Goal: Task Accomplishment & Management: Manage account settings

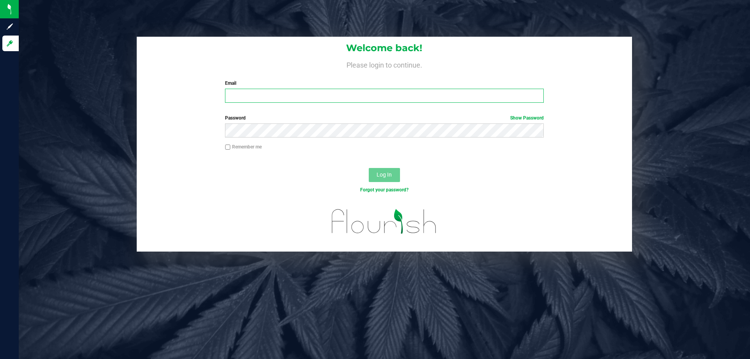
click at [303, 102] on input "Email" at bounding box center [384, 96] width 319 height 14
type input "[EMAIL_ADDRESS][DOMAIN_NAME]"
click at [369, 168] on button "Log In" at bounding box center [384, 175] width 31 height 14
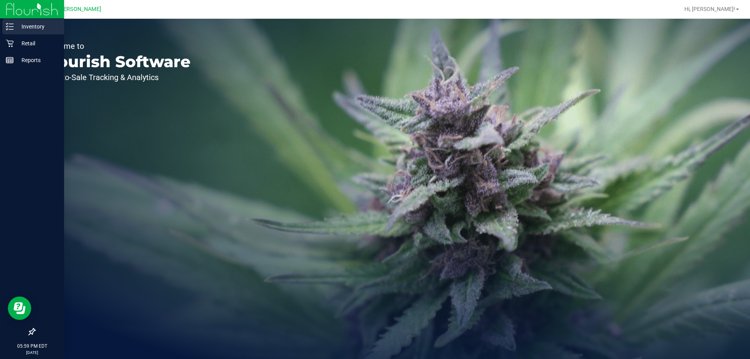
click at [32, 30] on p "Inventory" at bounding box center [37, 26] width 47 height 9
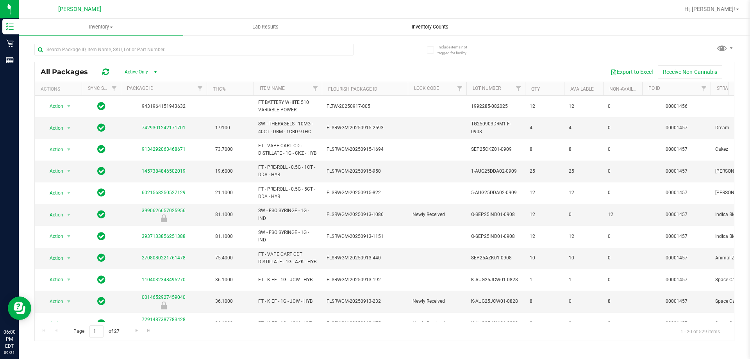
click at [403, 21] on uib-tab-heading "Inventory Counts" at bounding box center [430, 27] width 164 height 16
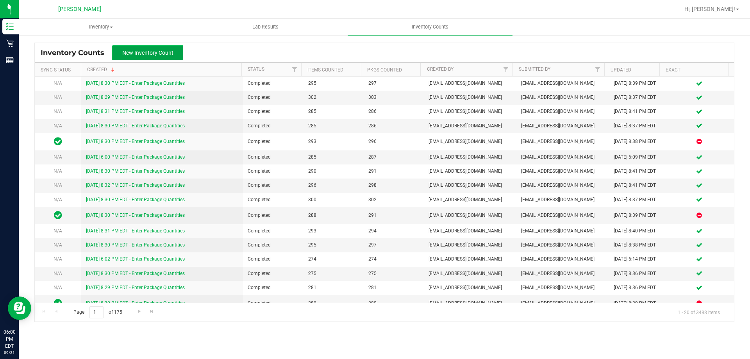
click at [158, 56] on button "New Inventory Count" at bounding box center [147, 52] width 71 height 15
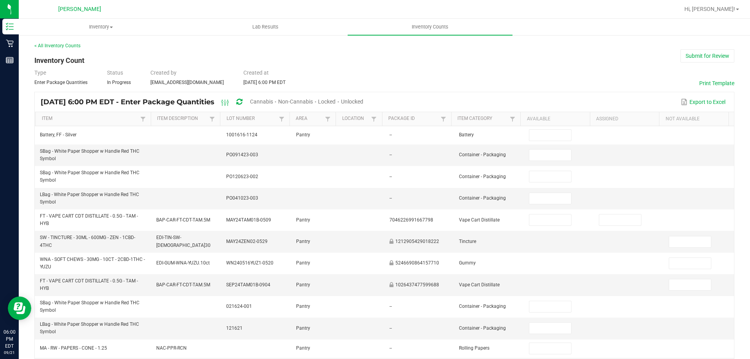
click at [363, 99] on span "Unlocked" at bounding box center [352, 101] width 22 height 6
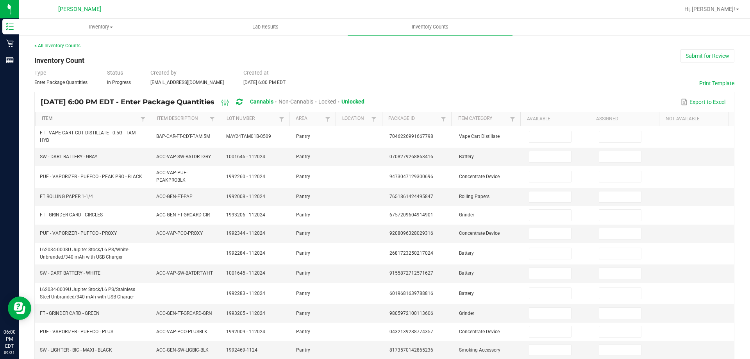
click at [116, 120] on link "Item" at bounding box center [90, 119] width 97 height 6
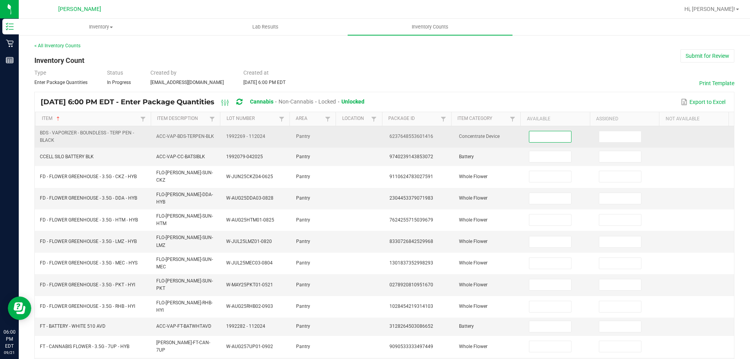
click at [560, 135] on input at bounding box center [550, 136] width 41 height 11
type input "1"
type input "5"
type input "17"
type input "13"
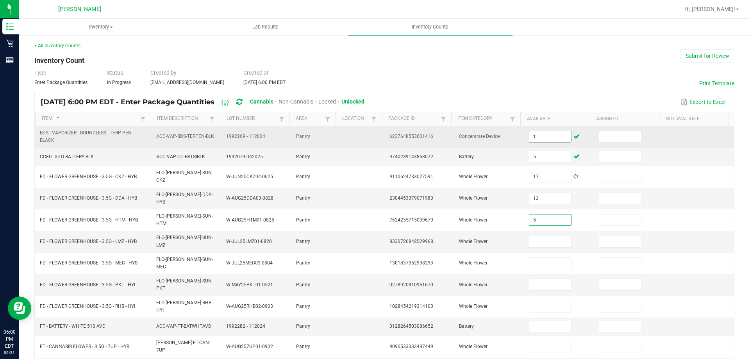
type input "5"
type input "13"
type input "1"
type input "7"
type input "3"
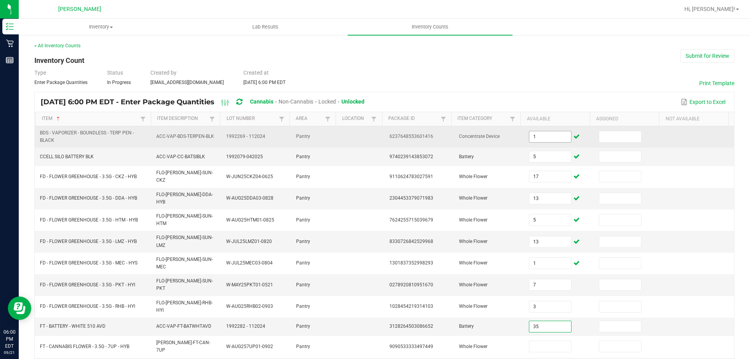
type input "35"
type input "6"
type input "3"
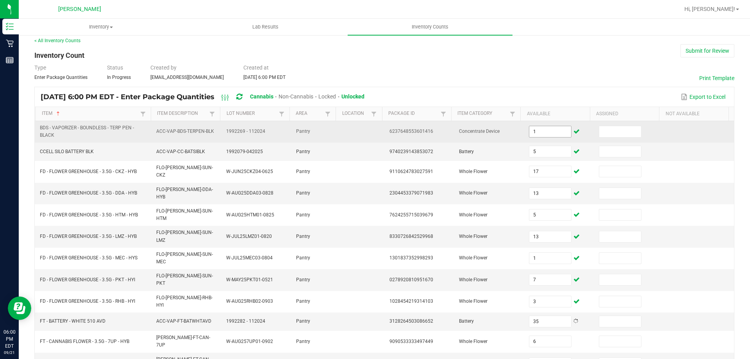
type input "1"
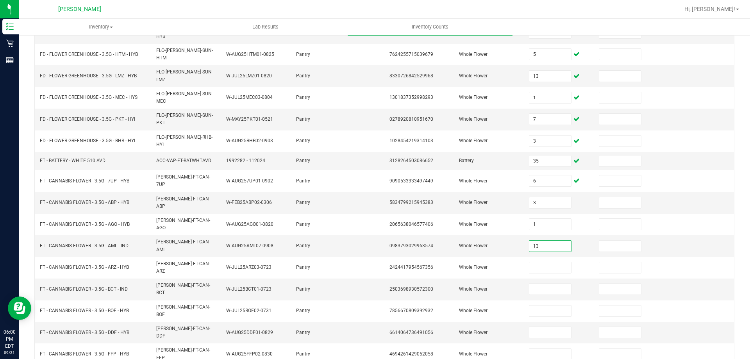
type input "13"
type input "2"
type input "10"
type input "16"
type input "18"
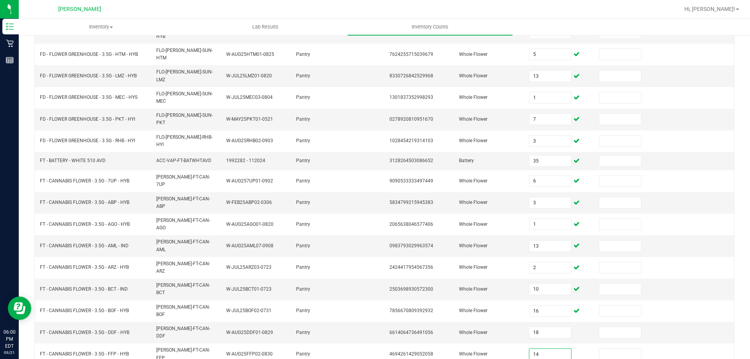
type input "14"
type input "8"
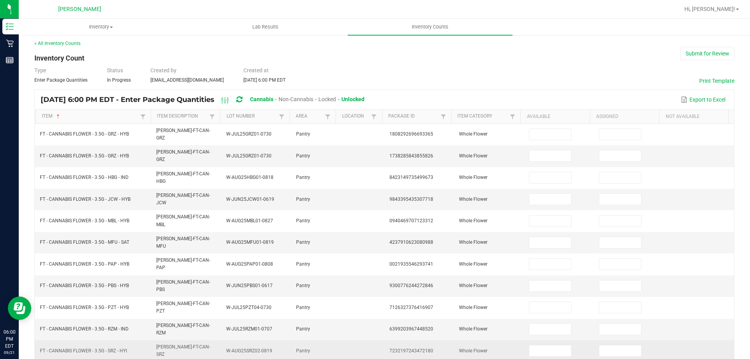
scroll to position [0, 0]
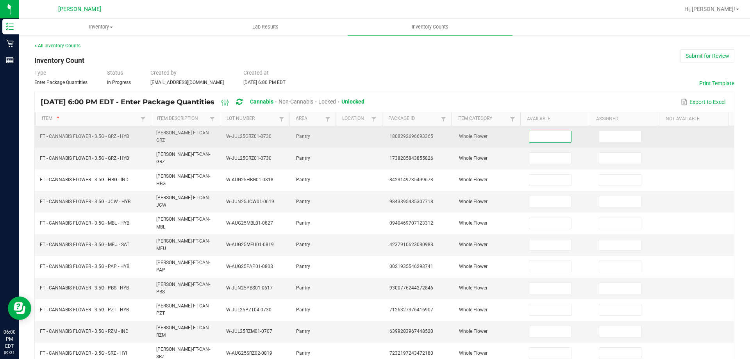
click at [538, 142] on td at bounding box center [559, 136] width 70 height 21
type input "0"
type input "11"
type input "12"
type input "2"
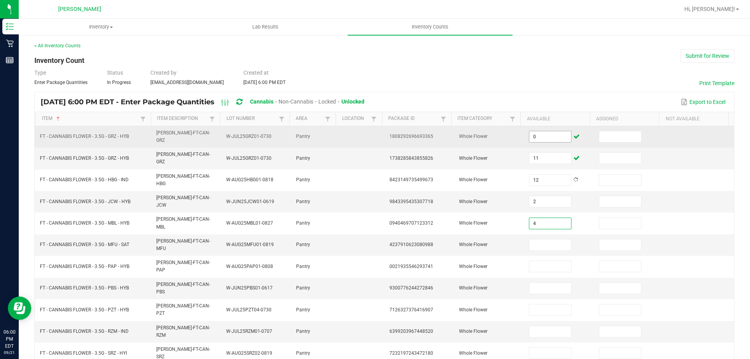
type input "4"
type input "7"
type input "6"
type input "20"
type input "10"
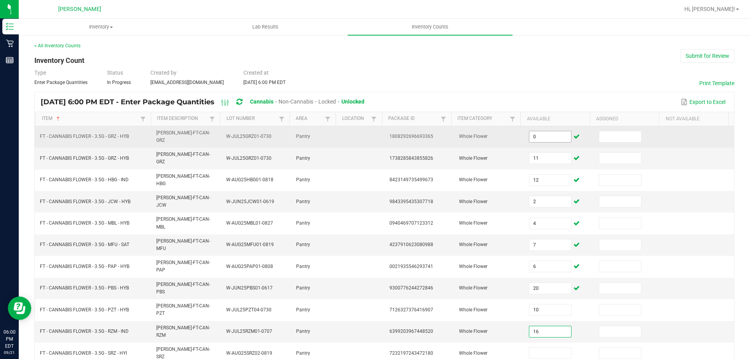
type input "16"
type input "12"
type input "15"
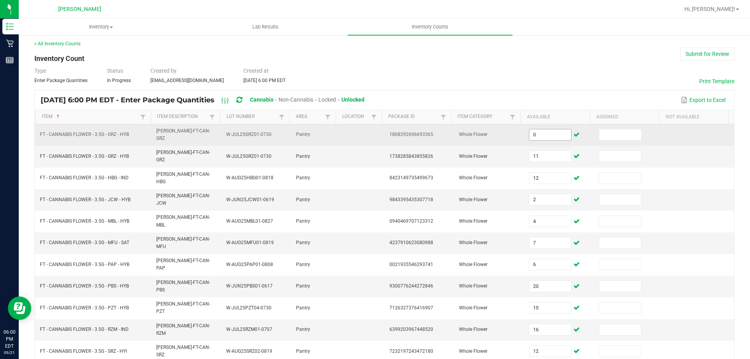
type input "16"
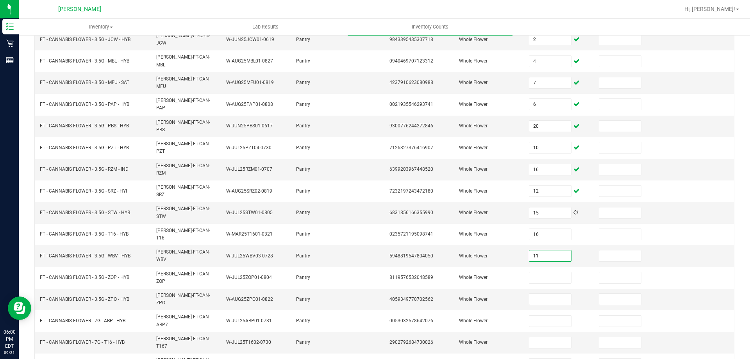
type input "11"
type input "5"
type input "20"
type input "19"
type input "15"
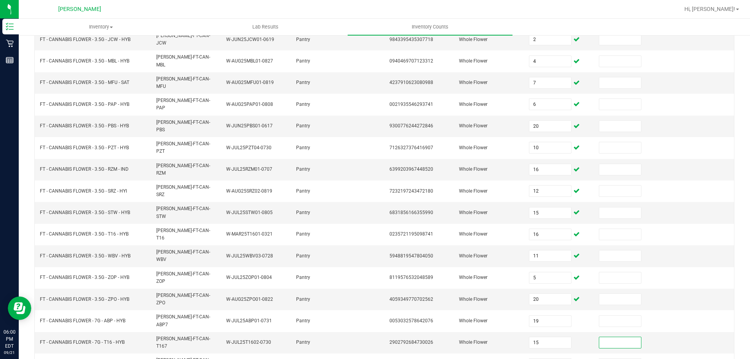
type input "4"
type input "5"
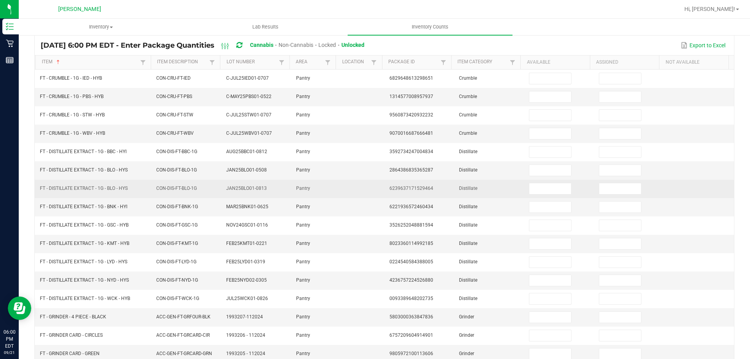
scroll to position [0, 0]
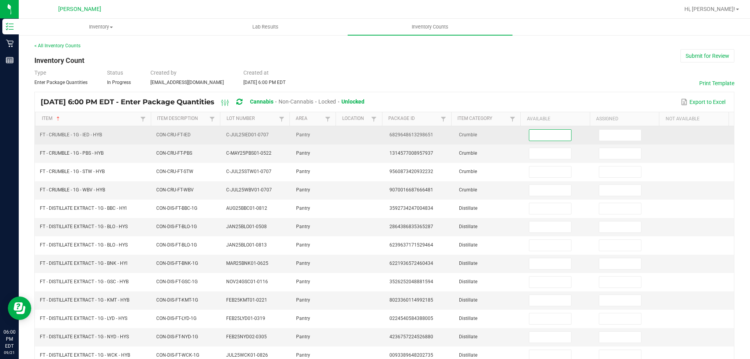
click at [543, 139] on input at bounding box center [550, 135] width 41 height 11
type input "2"
type input "1"
type input "5"
type input "1"
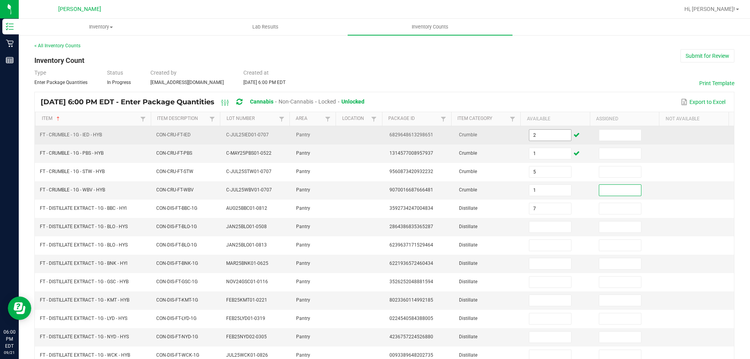
type input "7"
type input "8"
type input "1"
type input "9"
type input "1"
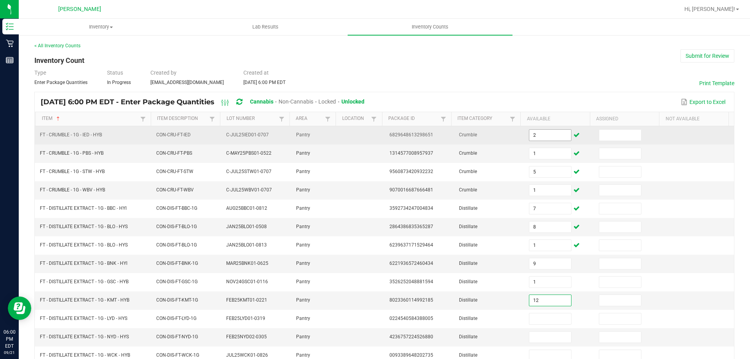
type input "12"
type input "9"
type input "7"
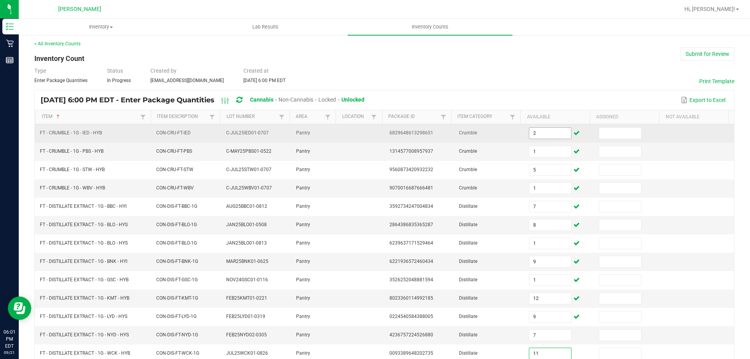
type input "11"
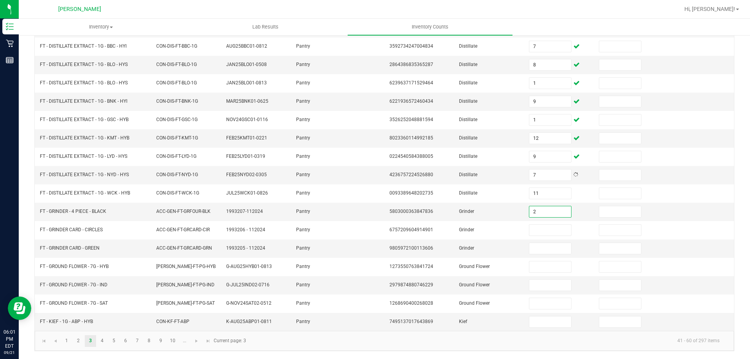
type input "2"
type input "1"
type input "12"
type input "6"
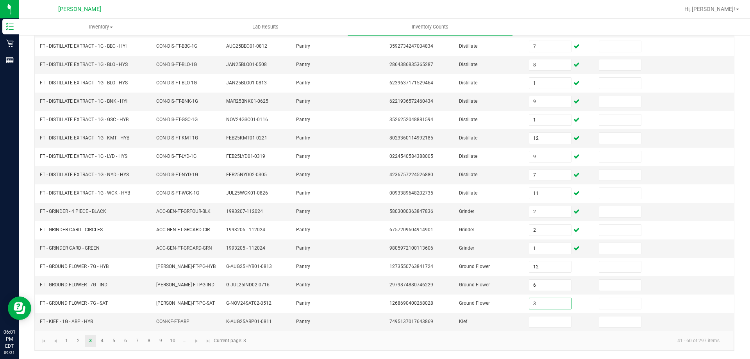
type input "3"
type input "2"
click at [470, 254] on td "Grinder" at bounding box center [490, 249] width 70 height 18
click at [199, 343] on span "Go to the next page" at bounding box center [196, 341] width 6 height 6
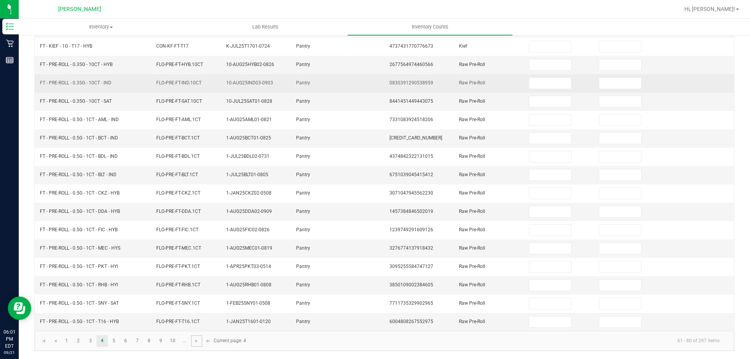
scroll to position [0, 0]
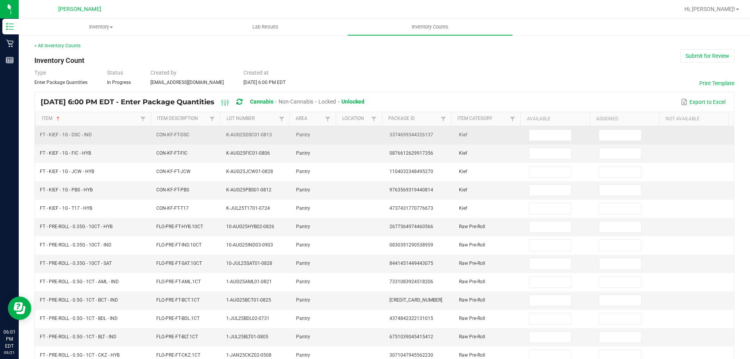
click at [548, 142] on td at bounding box center [559, 135] width 70 height 18
click at [548, 134] on input at bounding box center [550, 135] width 41 height 11
type input "5"
type input "6"
type input "1"
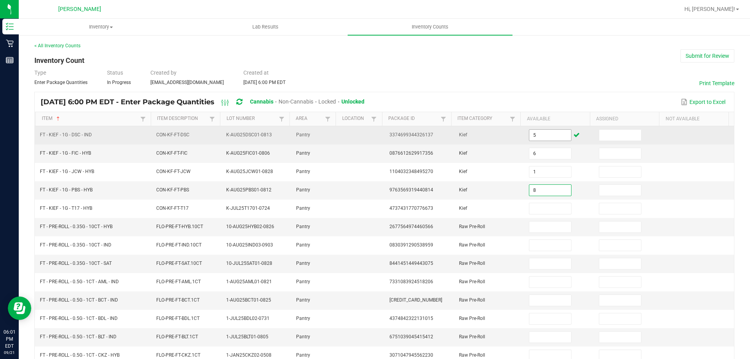
type input "8"
type input "3"
type input "5"
type input "16"
type input "2"
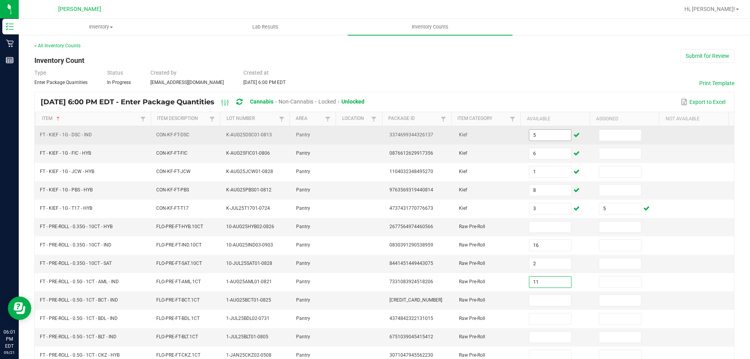
type input "11"
type input "7"
type input "10"
type input "19"
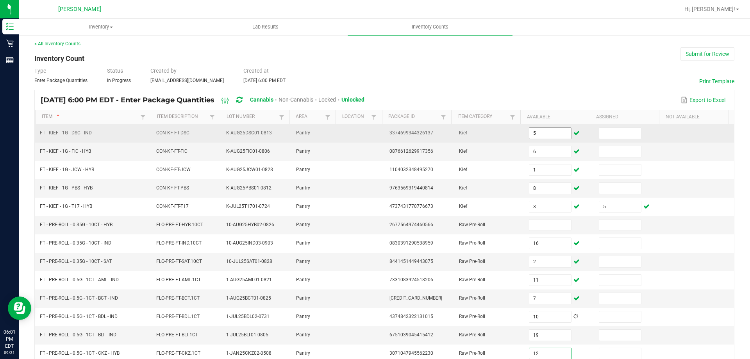
type input "12"
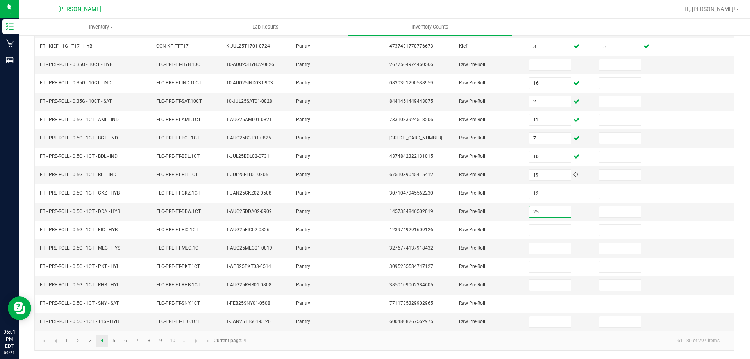
type input "25"
type input "22"
type input "1"
type input "5"
type input "11"
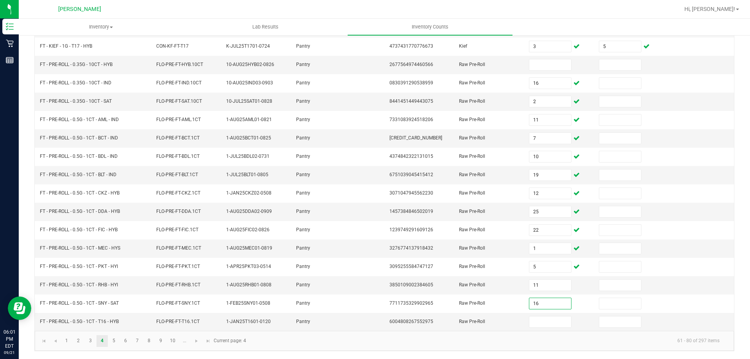
type input "16"
type input "2"
click at [201, 341] on link at bounding box center [196, 341] width 11 height 12
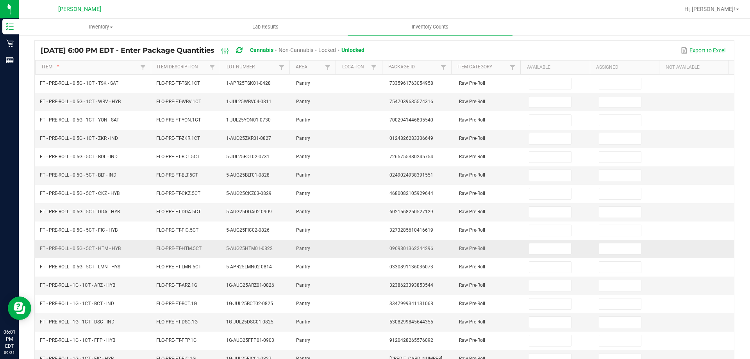
scroll to position [0, 0]
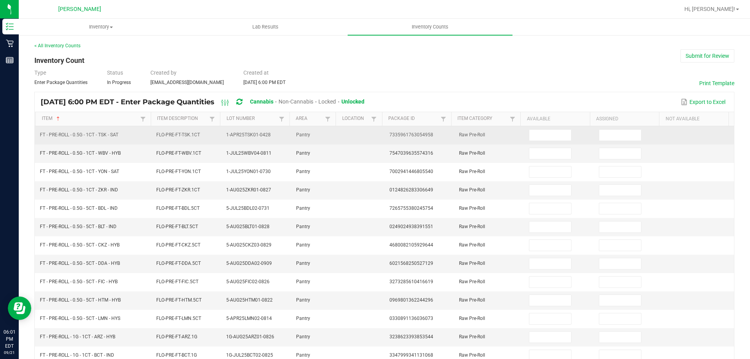
click at [531, 141] on td at bounding box center [559, 135] width 70 height 18
click at [535, 138] on input at bounding box center [550, 135] width 41 height 11
type input "25"
type input "16"
type input "1"
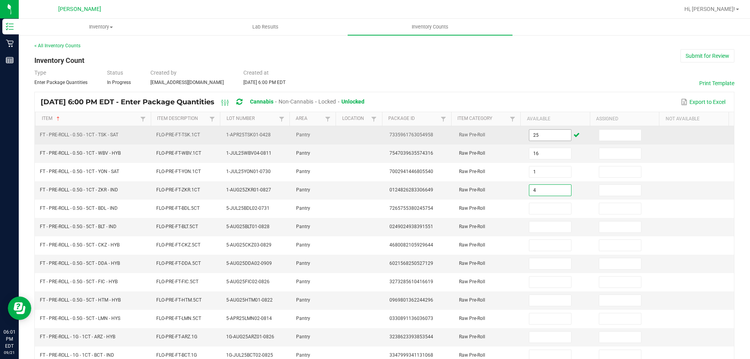
type input "4"
type input "3"
type input "10"
type input "12"
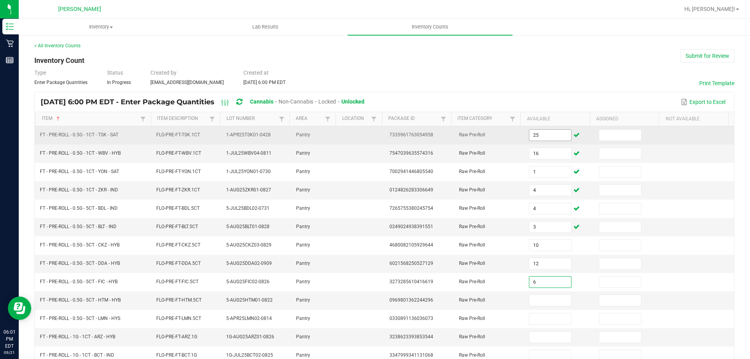
type input "6"
type input "2"
type input "4"
type input "16"
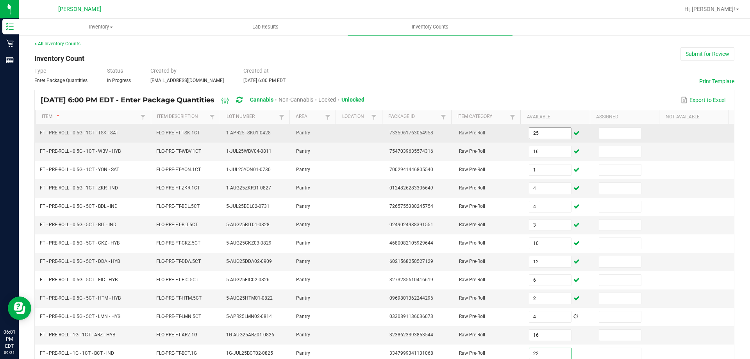
type input "22"
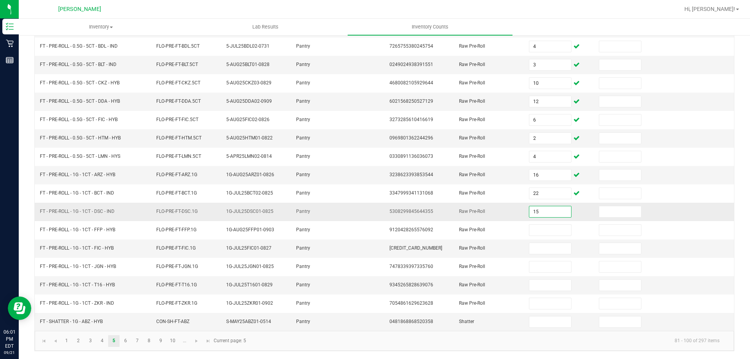
type input "15"
type input "20"
type input "23"
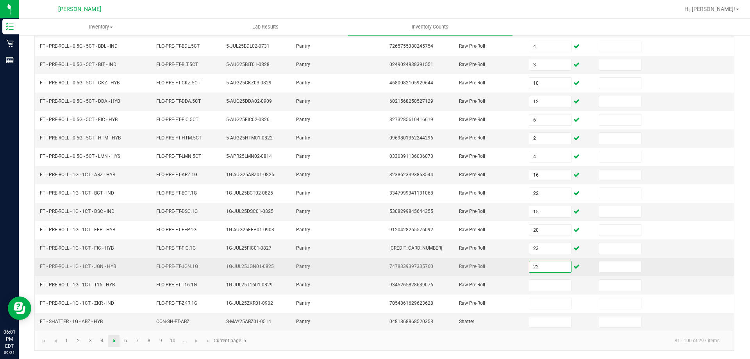
click at [532, 268] on input "22" at bounding box center [550, 266] width 41 height 11
type input "20"
type input "25"
type input "24"
type input "8"
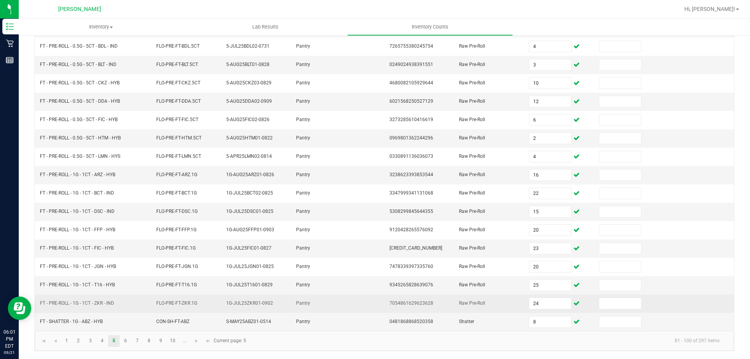
click at [342, 311] on td at bounding box center [361, 304] width 47 height 18
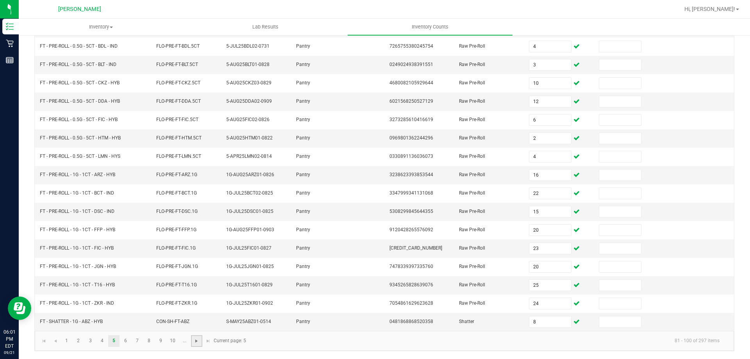
click at [197, 344] on span "Go to the next page" at bounding box center [196, 341] width 6 height 6
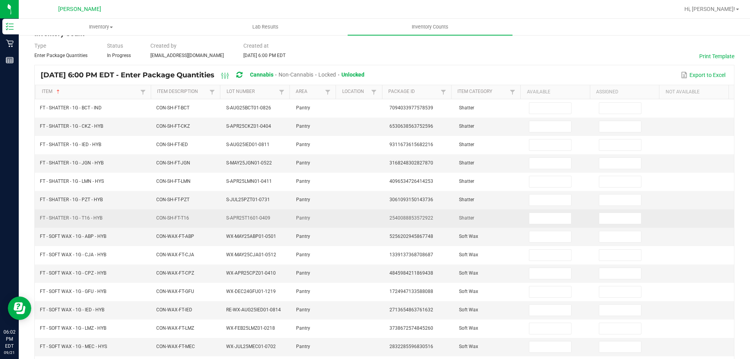
scroll to position [0, 0]
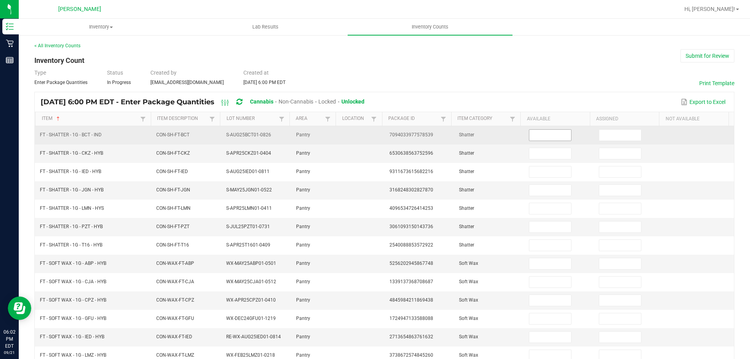
click at [552, 140] on input at bounding box center [550, 135] width 41 height 11
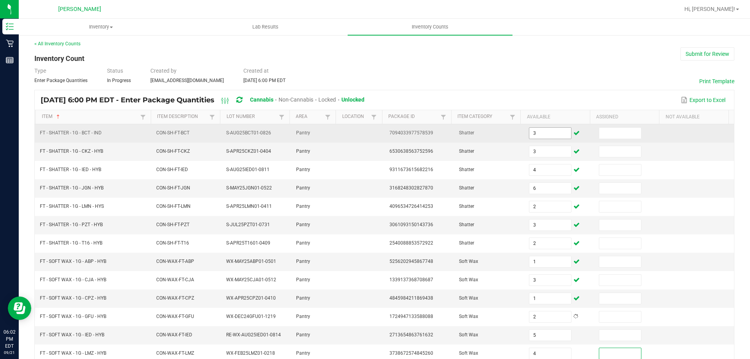
scroll to position [175, 0]
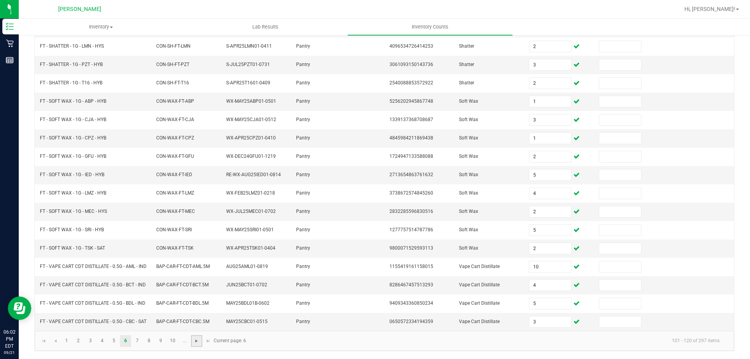
click at [198, 341] on span "Go to the next page" at bounding box center [196, 341] width 6 height 6
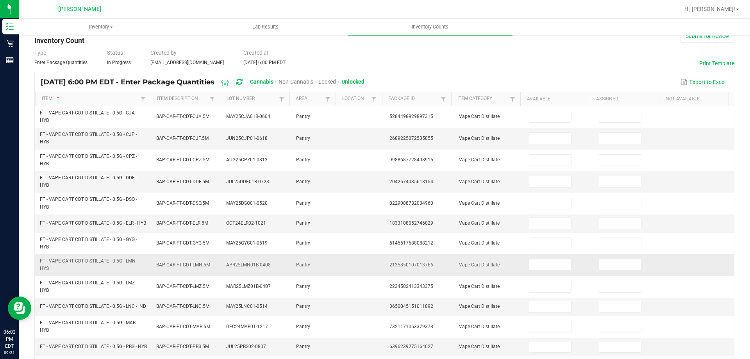
scroll to position [0, 0]
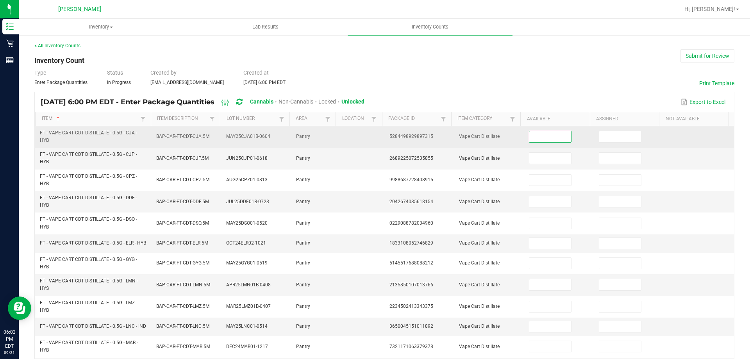
click at [546, 133] on input at bounding box center [550, 136] width 41 height 11
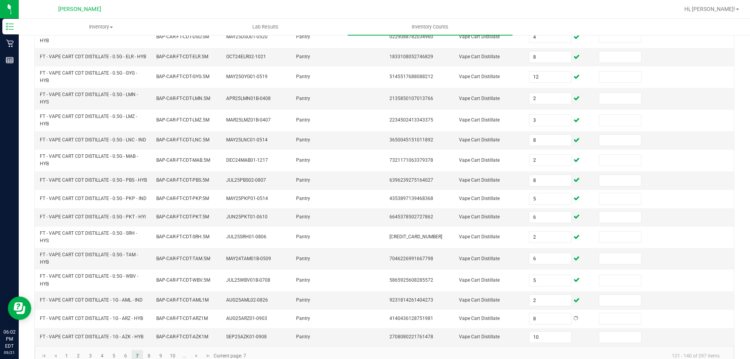
scroll to position [218, 0]
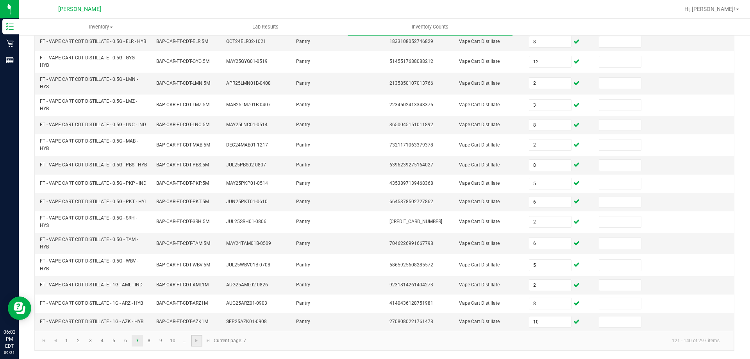
click at [193, 341] on link at bounding box center [196, 341] width 11 height 12
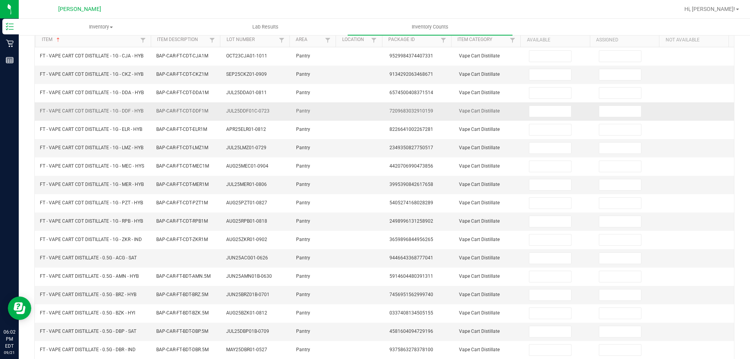
scroll to position [0, 0]
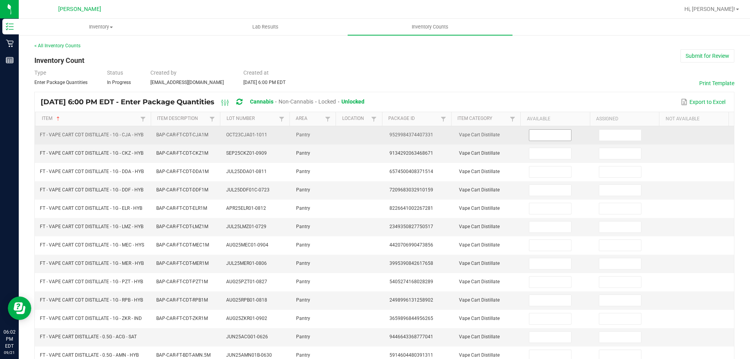
drag, startPoint x: 527, startPoint y: 128, endPoint x: 532, endPoint y: 134, distance: 8.1
click at [528, 129] on td at bounding box center [559, 135] width 70 height 18
click at [532, 134] on input at bounding box center [550, 135] width 41 height 11
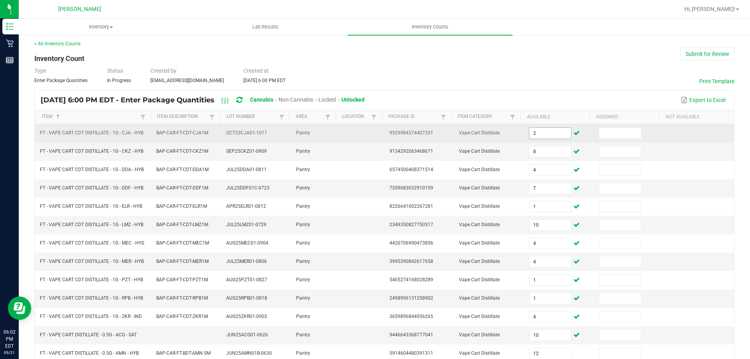
scroll to position [162, 0]
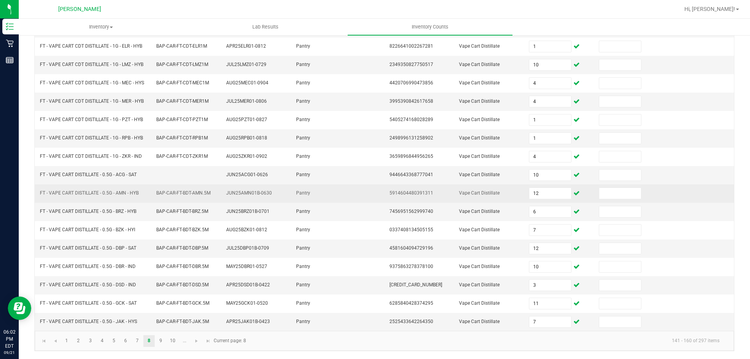
click at [361, 184] on td at bounding box center [361, 193] width 47 height 18
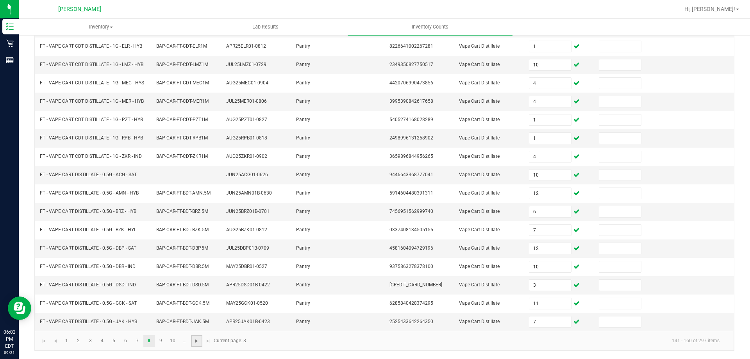
click at [194, 343] on span "Go to the next page" at bounding box center [196, 341] width 6 height 6
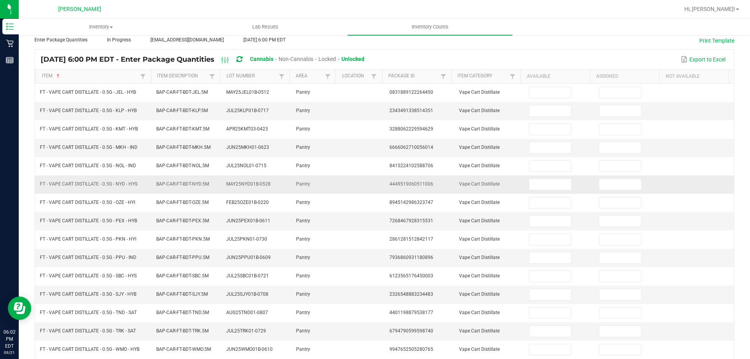
scroll to position [0, 0]
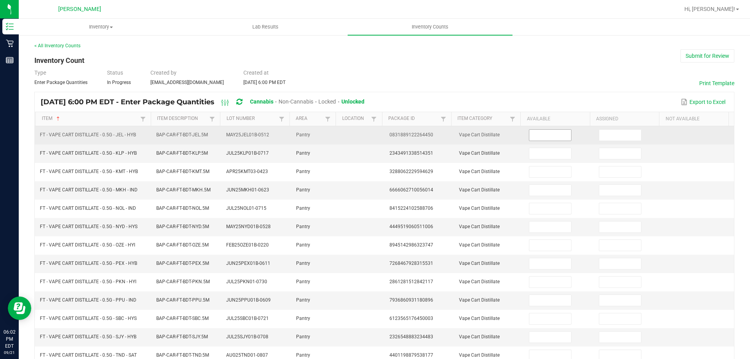
click at [543, 133] on input at bounding box center [550, 135] width 41 height 11
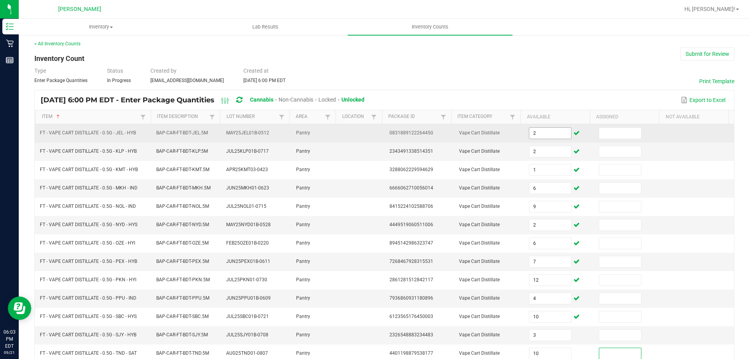
scroll to position [162, 0]
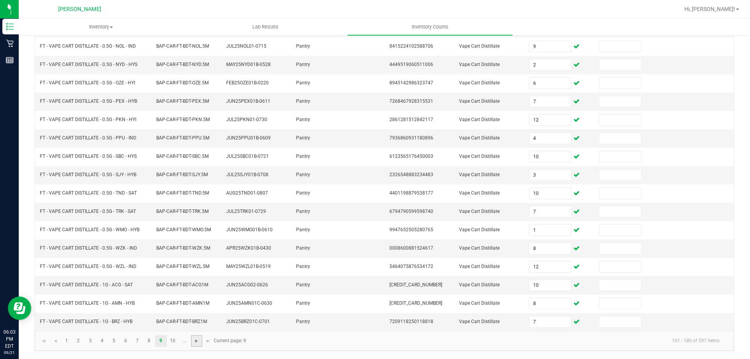
click at [199, 340] on span "Go to the next page" at bounding box center [196, 341] width 6 height 6
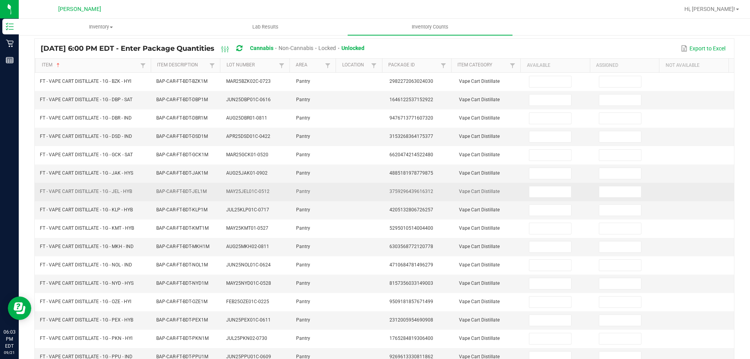
scroll to position [0, 0]
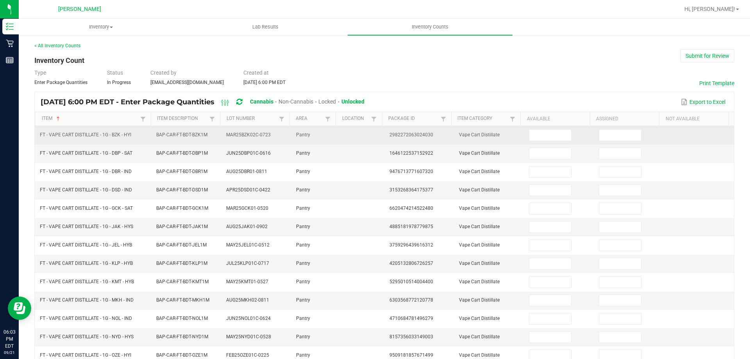
click at [534, 142] on td at bounding box center [559, 135] width 70 height 18
click at [535, 136] on input at bounding box center [550, 135] width 41 height 11
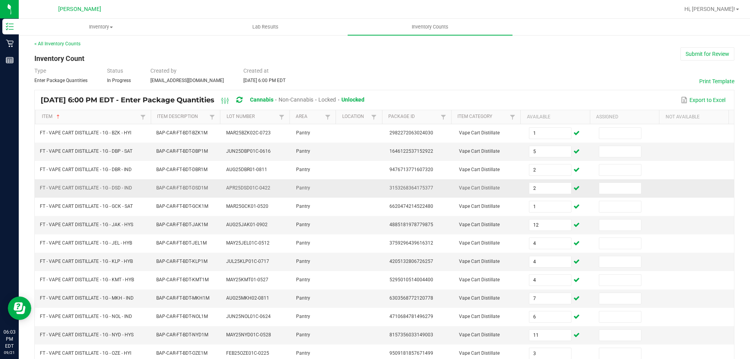
scroll to position [162, 0]
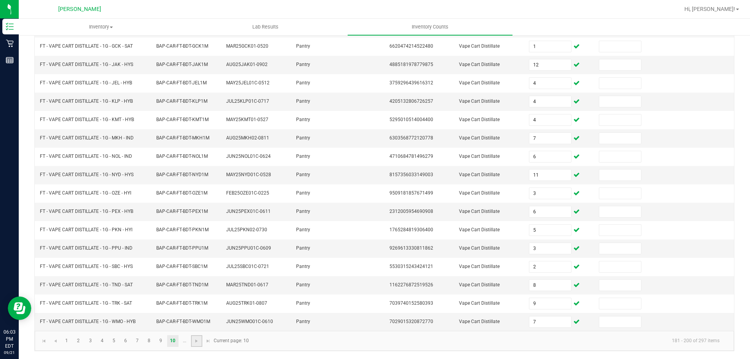
click at [201, 342] on link at bounding box center [196, 341] width 11 height 12
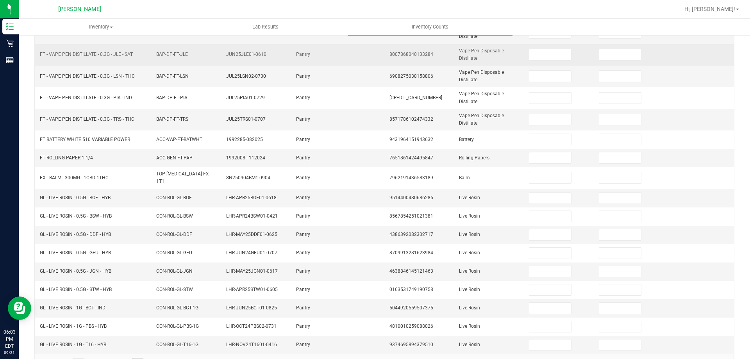
scroll to position [0, 0]
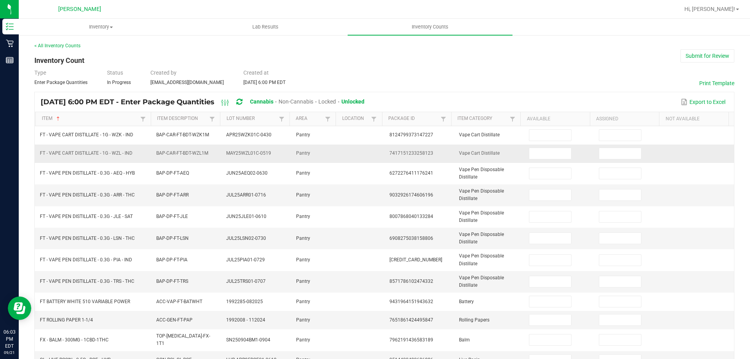
drag, startPoint x: 538, startPoint y: 145, endPoint x: 539, endPoint y: 136, distance: 9.5
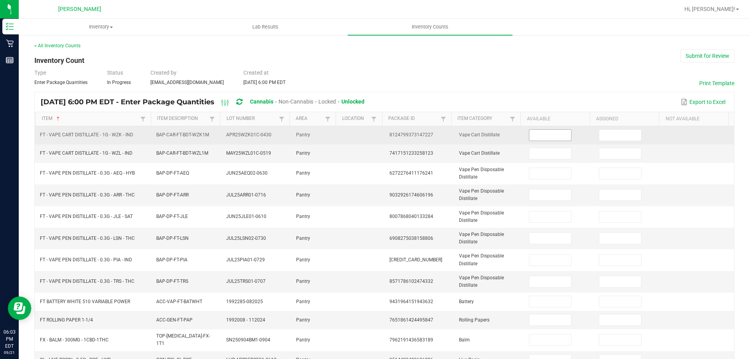
click at [538, 145] on td at bounding box center [559, 154] width 70 height 18
click at [539, 136] on input at bounding box center [550, 135] width 41 height 11
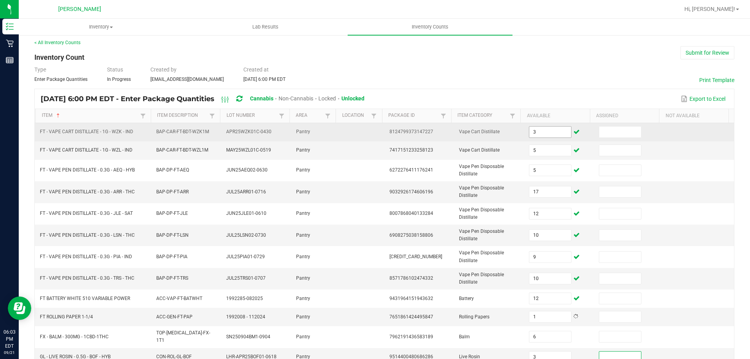
scroll to position [182, 0]
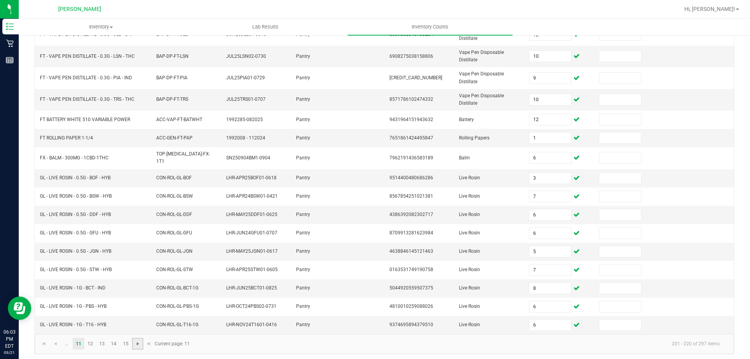
click at [139, 342] on span "Go to the next page" at bounding box center [138, 344] width 6 height 6
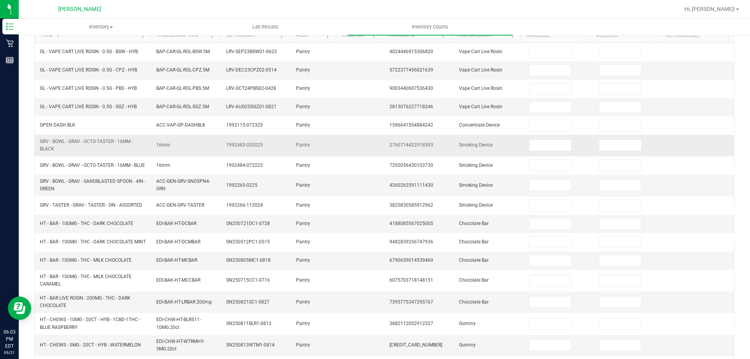
scroll to position [0, 0]
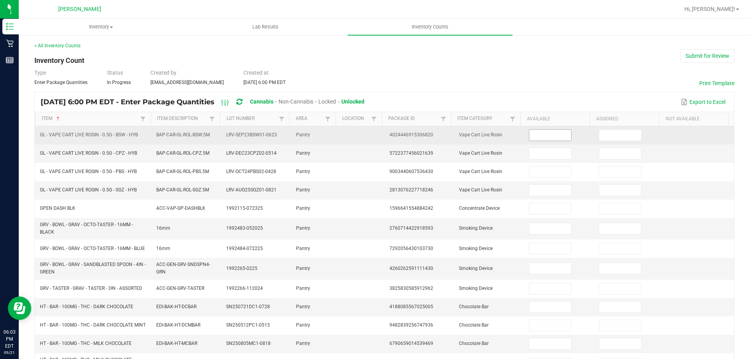
click at [537, 132] on input at bounding box center [550, 135] width 41 height 11
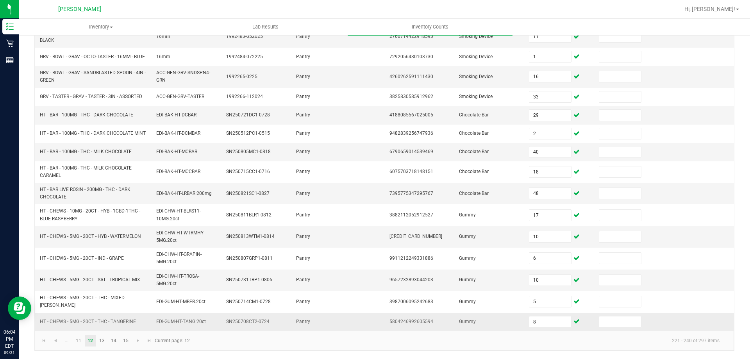
scroll to position [195, 0]
click at [134, 346] on link at bounding box center [137, 341] width 11 height 12
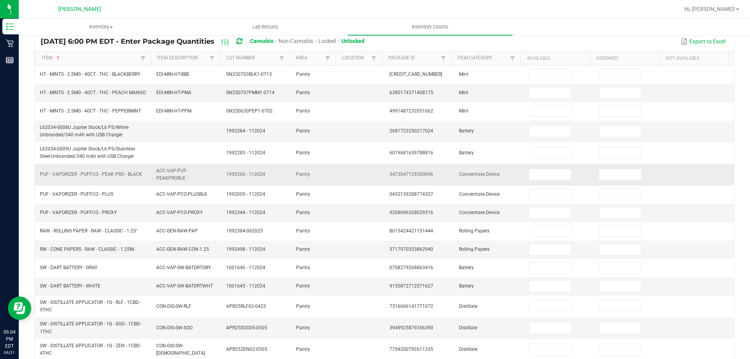
scroll to position [0, 0]
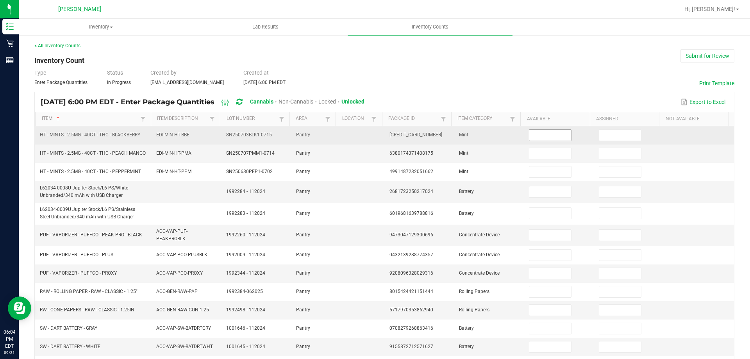
click at [530, 135] on input at bounding box center [550, 135] width 41 height 11
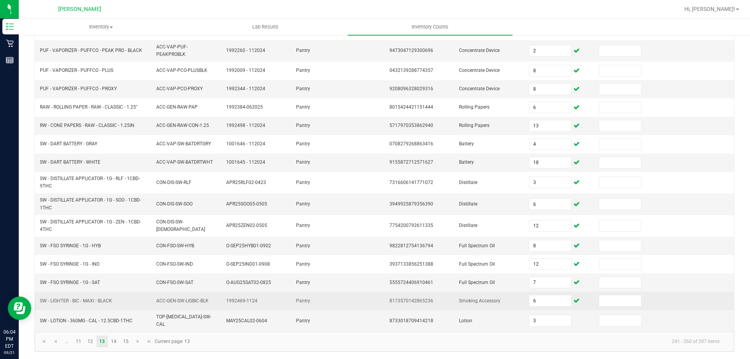
scroll to position [185, 0]
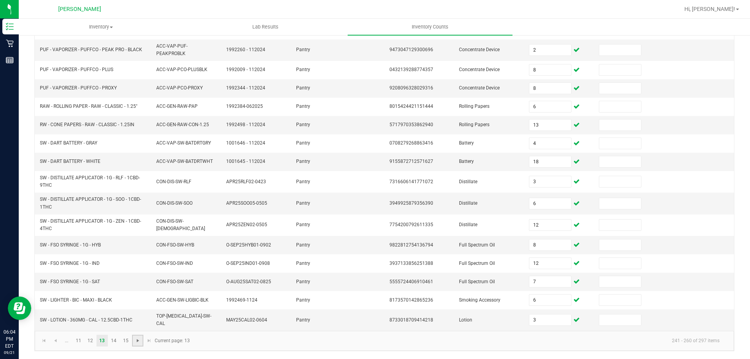
click at [139, 340] on span "Go to the next page" at bounding box center [138, 341] width 6 height 6
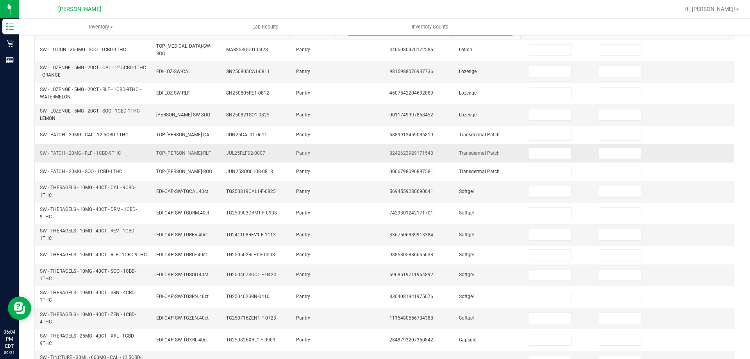
scroll to position [0, 0]
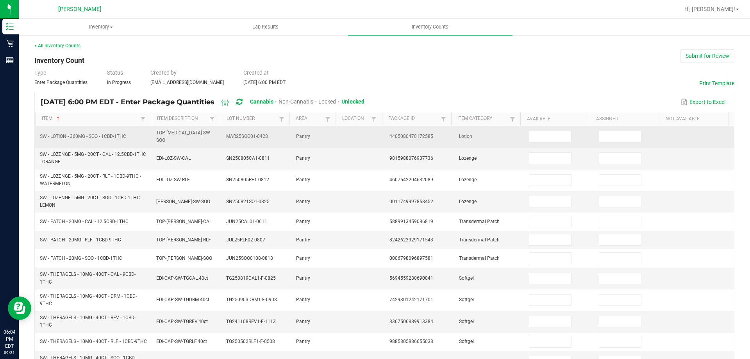
click at [563, 131] on td at bounding box center [559, 136] width 70 height 21
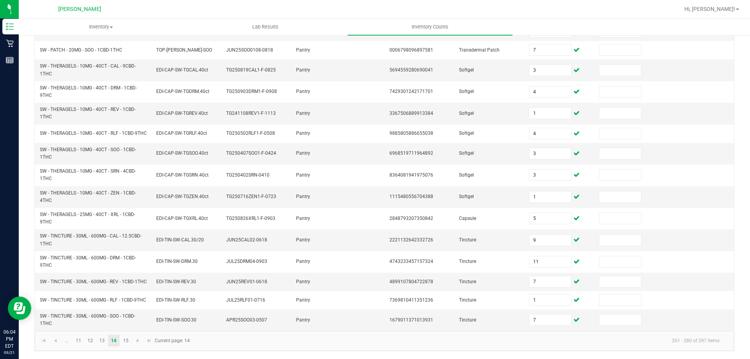
scroll to position [215, 0]
click at [136, 342] on span "Go to the next page" at bounding box center [138, 341] width 6 height 6
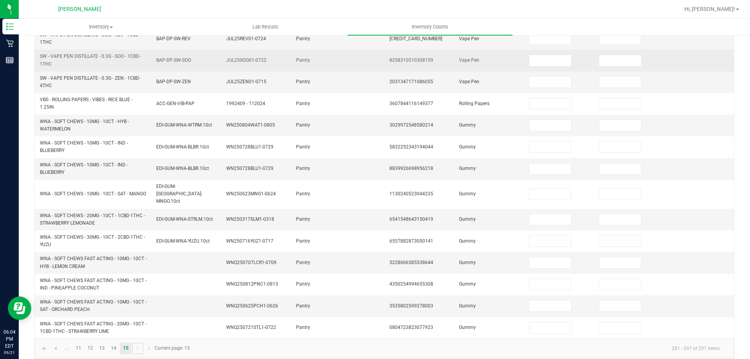
scroll to position [0, 0]
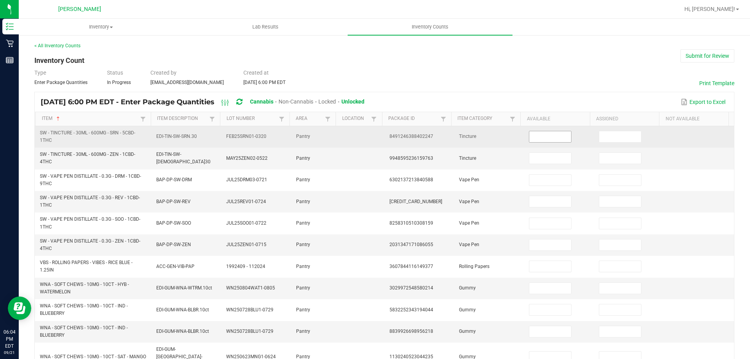
drag, startPoint x: 533, startPoint y: 131, endPoint x: 537, endPoint y: 135, distance: 6.4
click at [535, 131] on td at bounding box center [559, 136] width 70 height 21
click at [538, 136] on input at bounding box center [550, 136] width 41 height 11
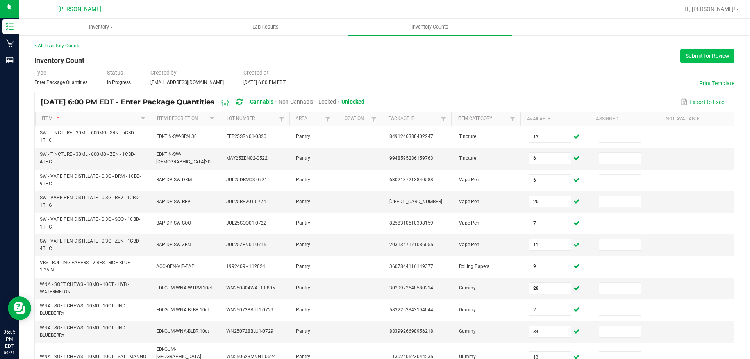
click at [696, 53] on button "Submit for Review" at bounding box center [708, 55] width 54 height 13
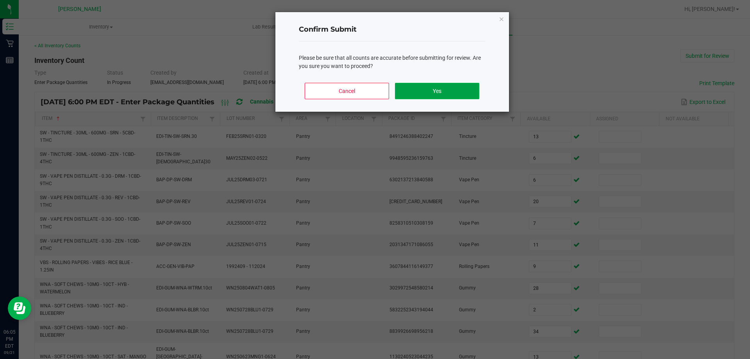
click at [452, 96] on button "Yes" at bounding box center [437, 91] width 84 height 16
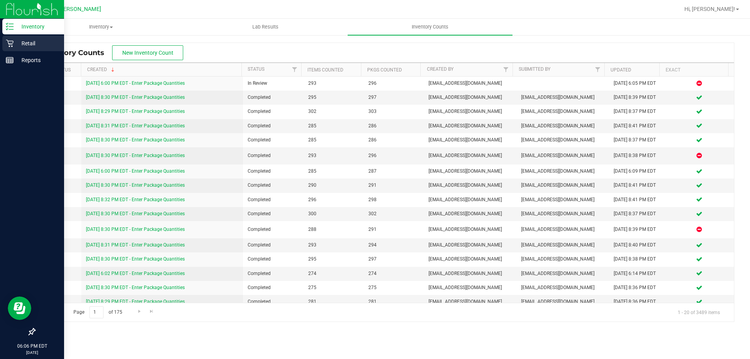
click at [10, 40] on icon at bounding box center [10, 43] width 8 height 8
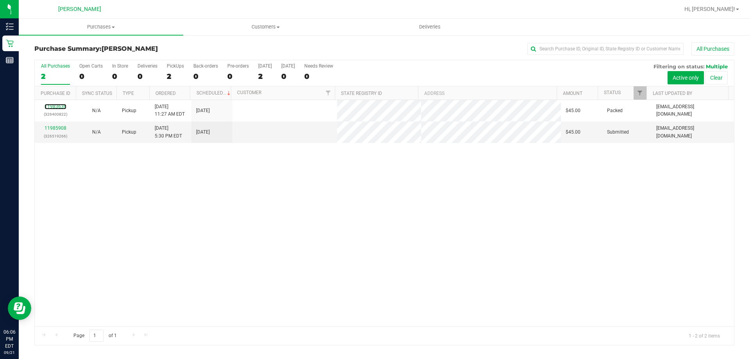
click at [59, 107] on link "11983636" at bounding box center [56, 106] width 22 height 5
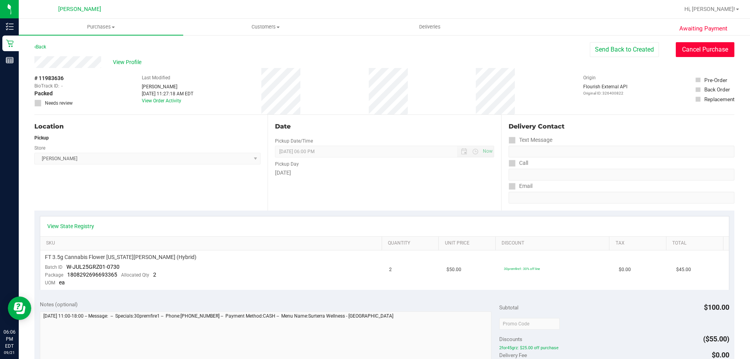
click at [703, 52] on button "Cancel Purchase" at bounding box center [705, 49] width 59 height 15
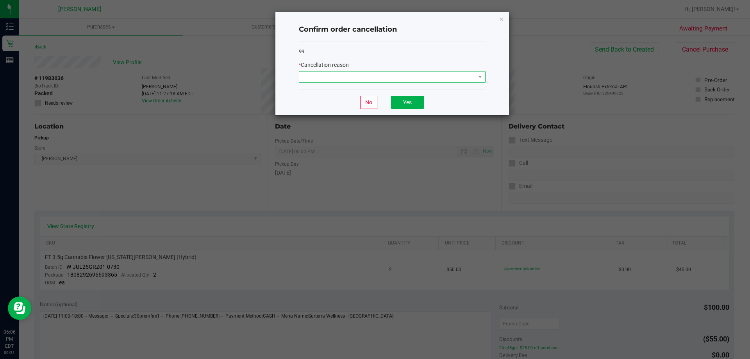
click at [440, 72] on span at bounding box center [387, 77] width 176 height 11
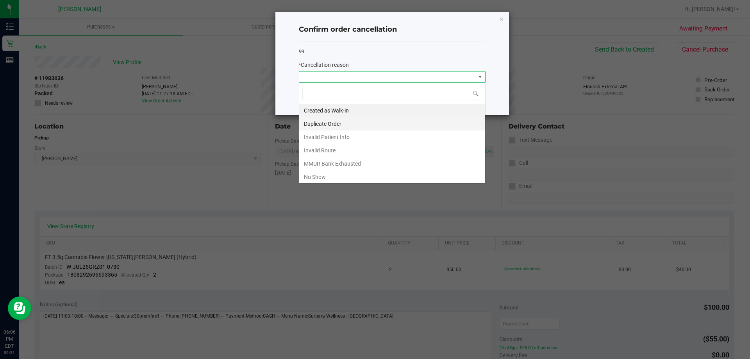
scroll to position [12, 187]
click at [344, 173] on li "No Show" at bounding box center [392, 176] width 186 height 13
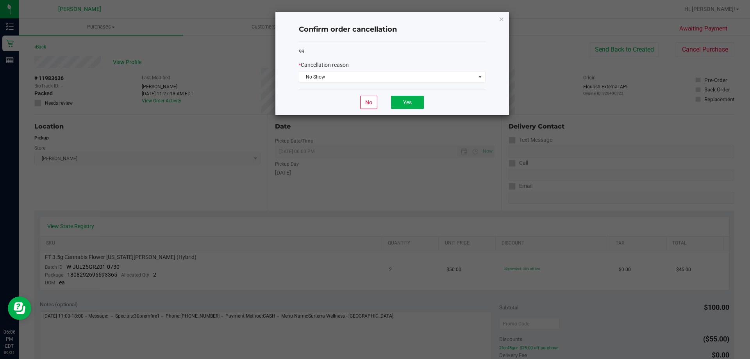
click at [413, 95] on div "No Yes" at bounding box center [392, 102] width 187 height 26
click at [409, 104] on button "Yes" at bounding box center [407, 102] width 33 height 13
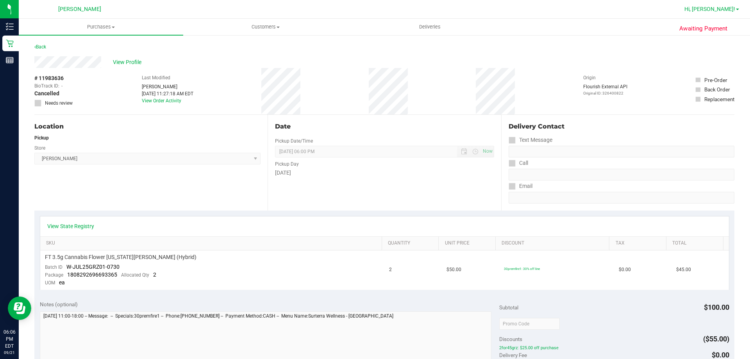
click at [728, 9] on span "Hi, [PERSON_NAME]!" at bounding box center [710, 9] width 51 height 6
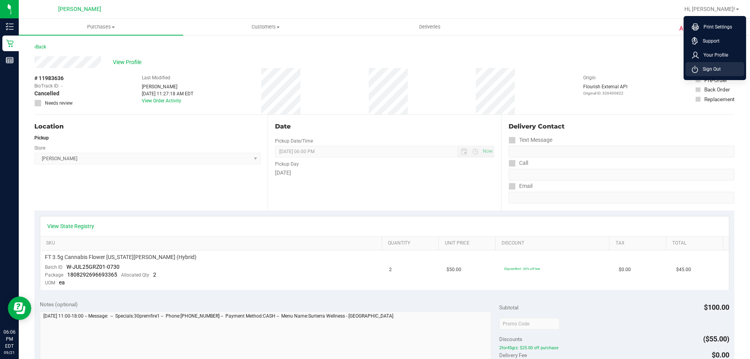
click at [702, 68] on span "Sign Out" at bounding box center [709, 69] width 23 height 8
